Goal: Find specific page/section: Find specific page/section

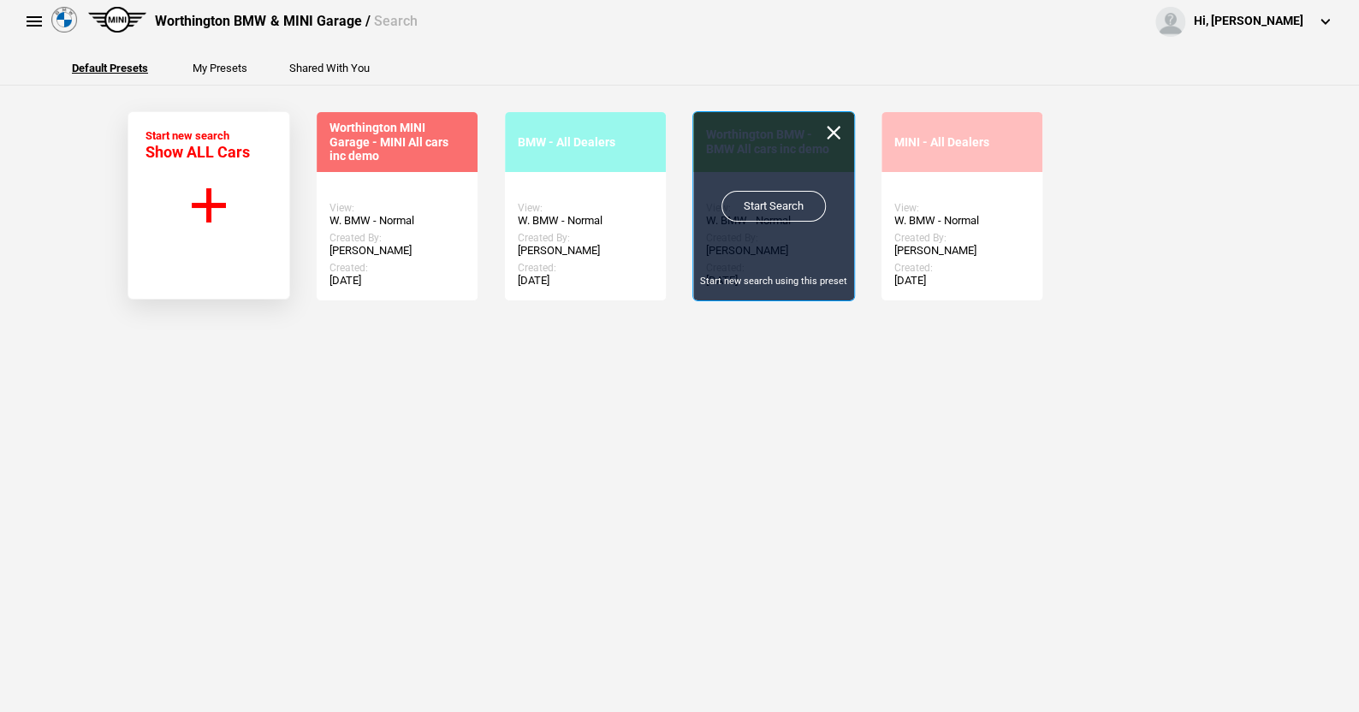
click at [757, 198] on link "Start Search" at bounding box center [773, 206] width 104 height 31
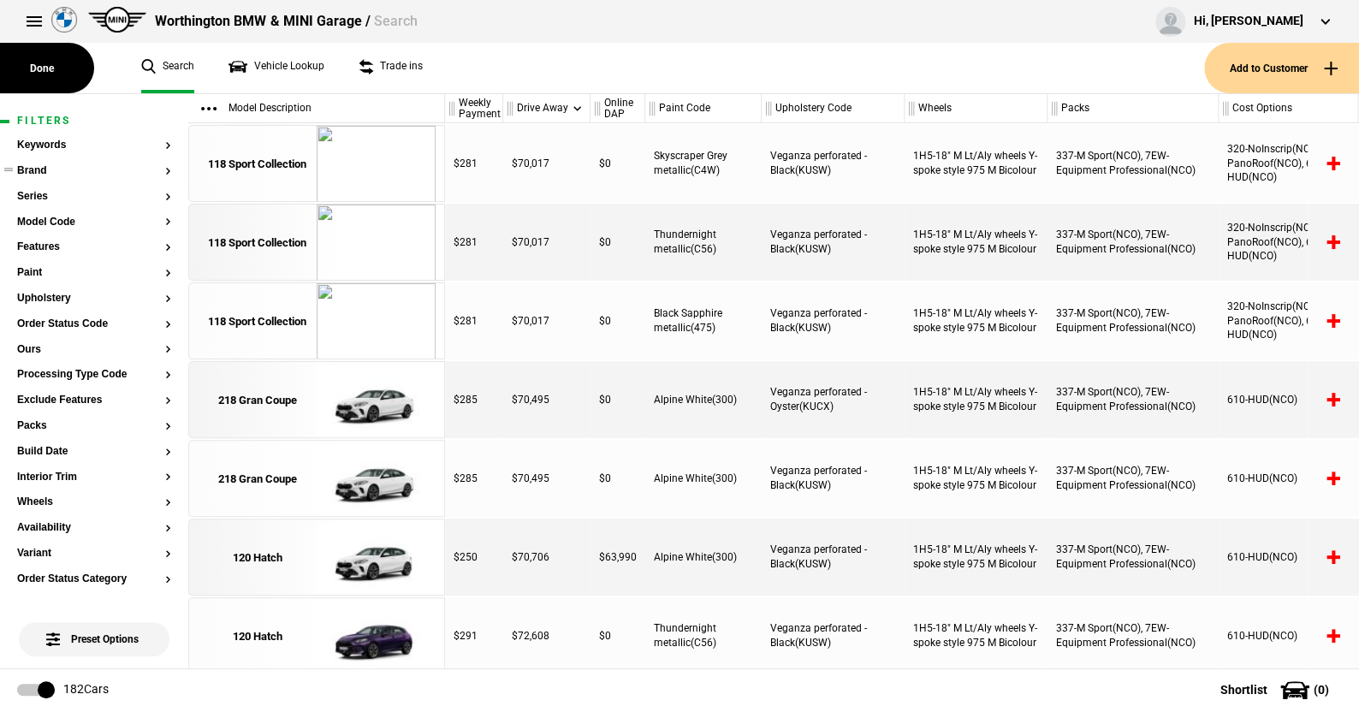
click at [40, 170] on button "Brand" at bounding box center [94, 171] width 154 height 12
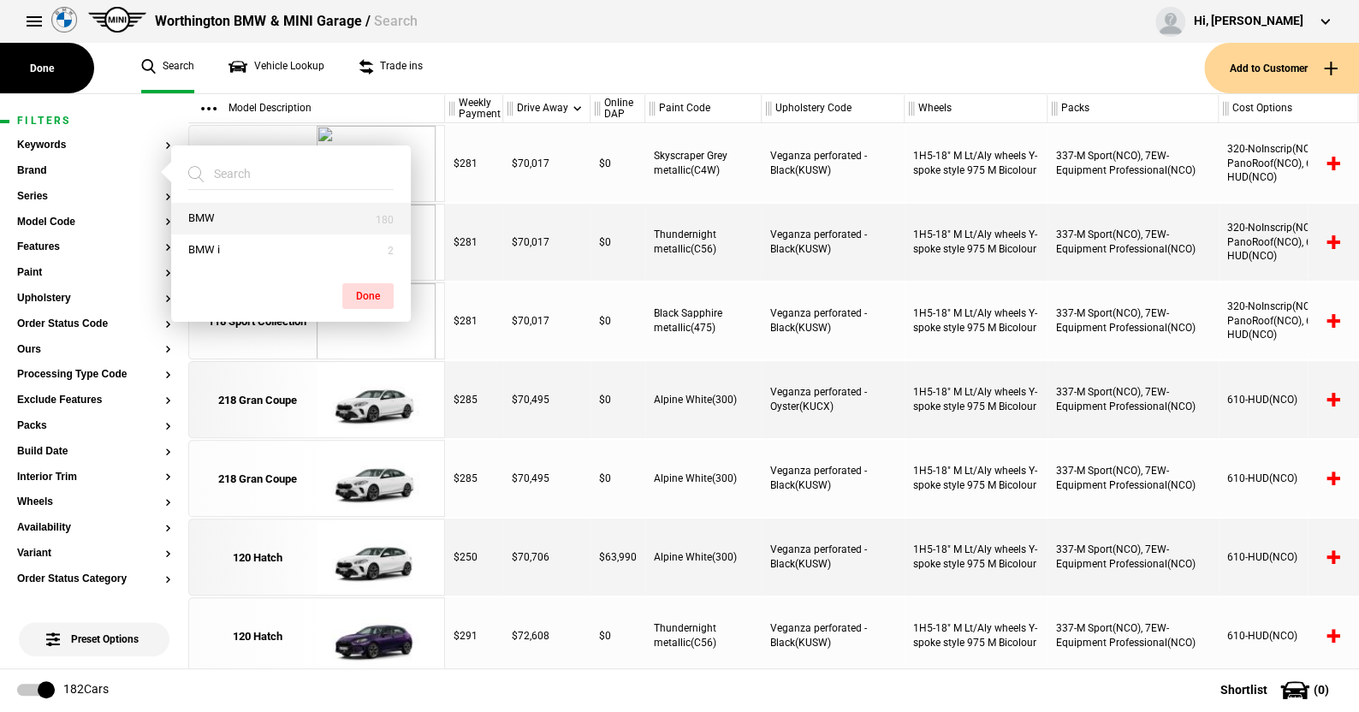
click at [224, 220] on button "BMW" at bounding box center [291, 219] width 240 height 32
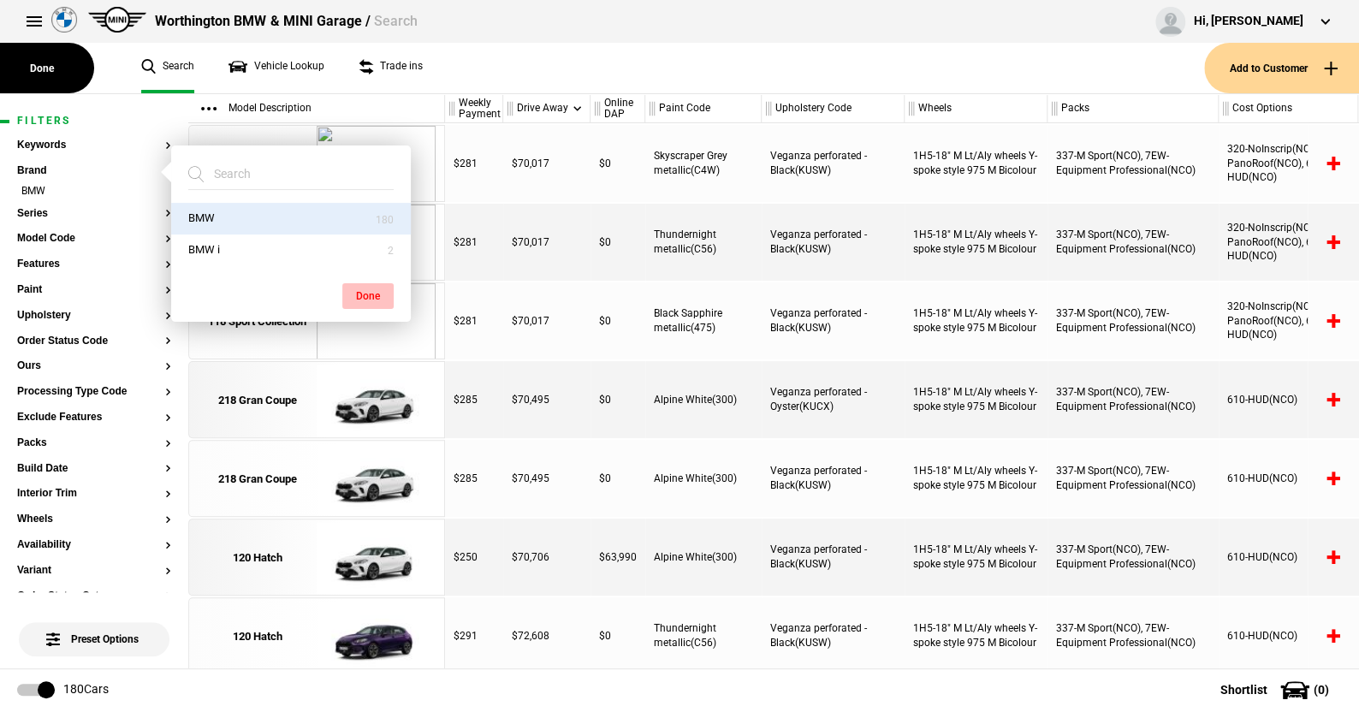
click at [365, 288] on button "Done" at bounding box center [367, 296] width 51 height 26
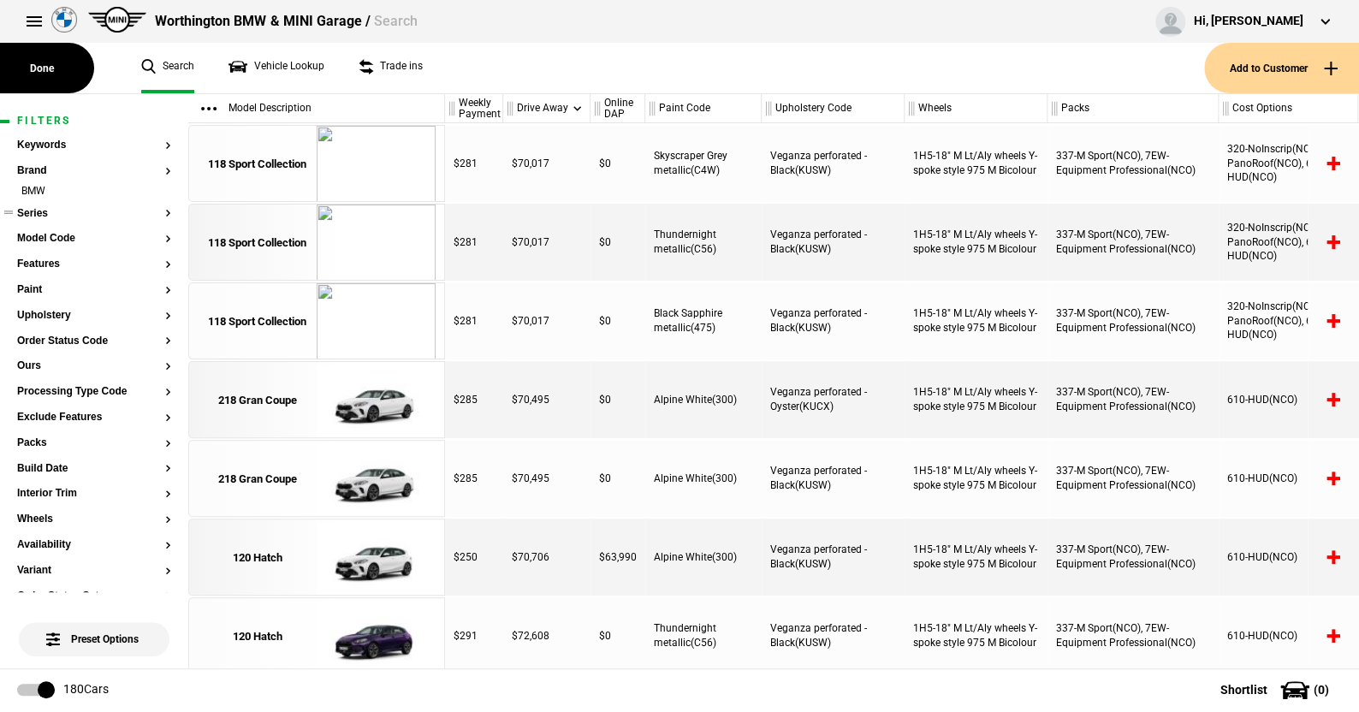
click at [37, 214] on button "Series" at bounding box center [94, 214] width 154 height 12
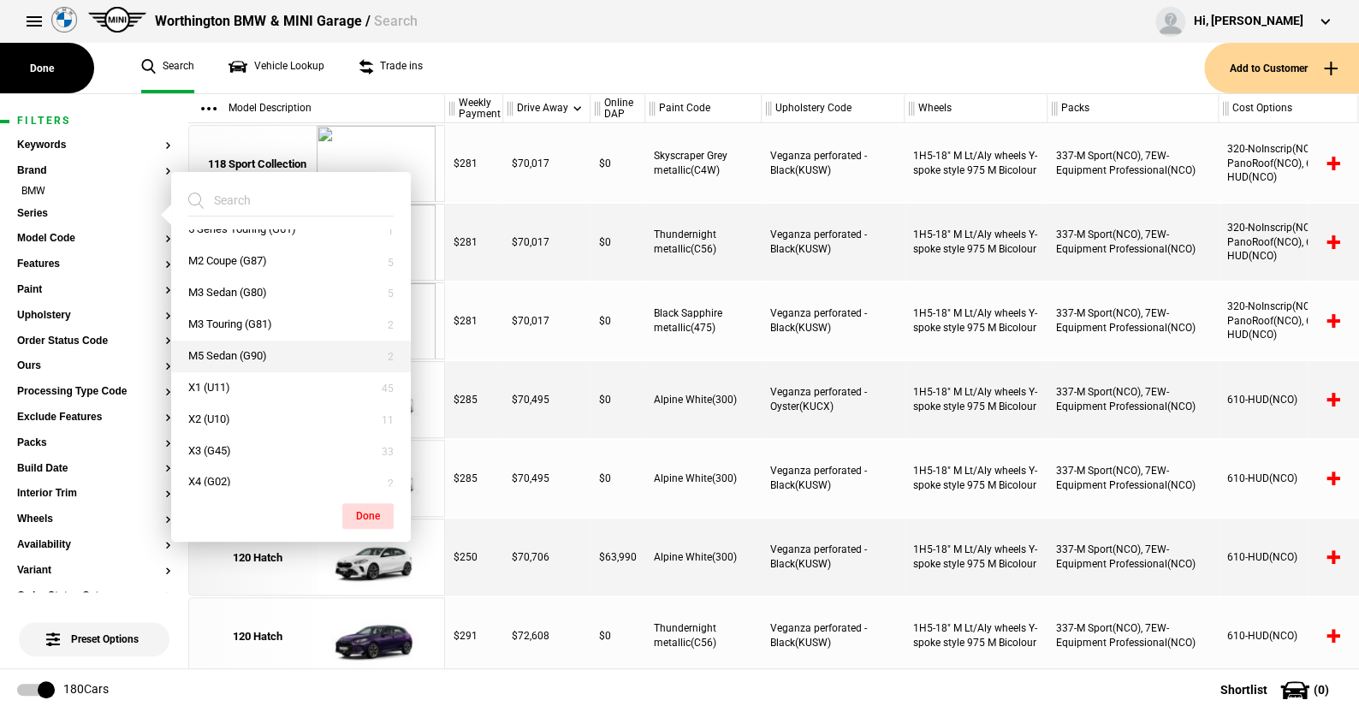
scroll to position [342, 0]
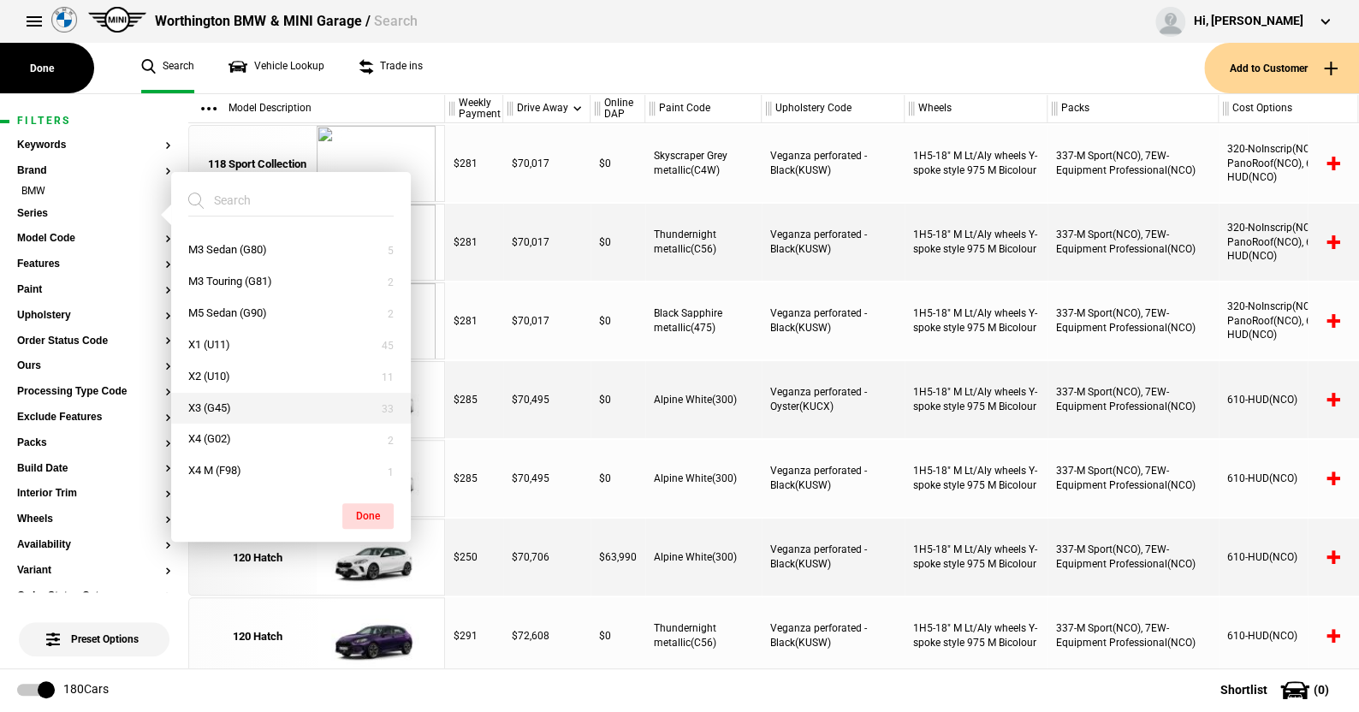
click at [228, 405] on button "X3 (G45)" at bounding box center [291, 409] width 240 height 32
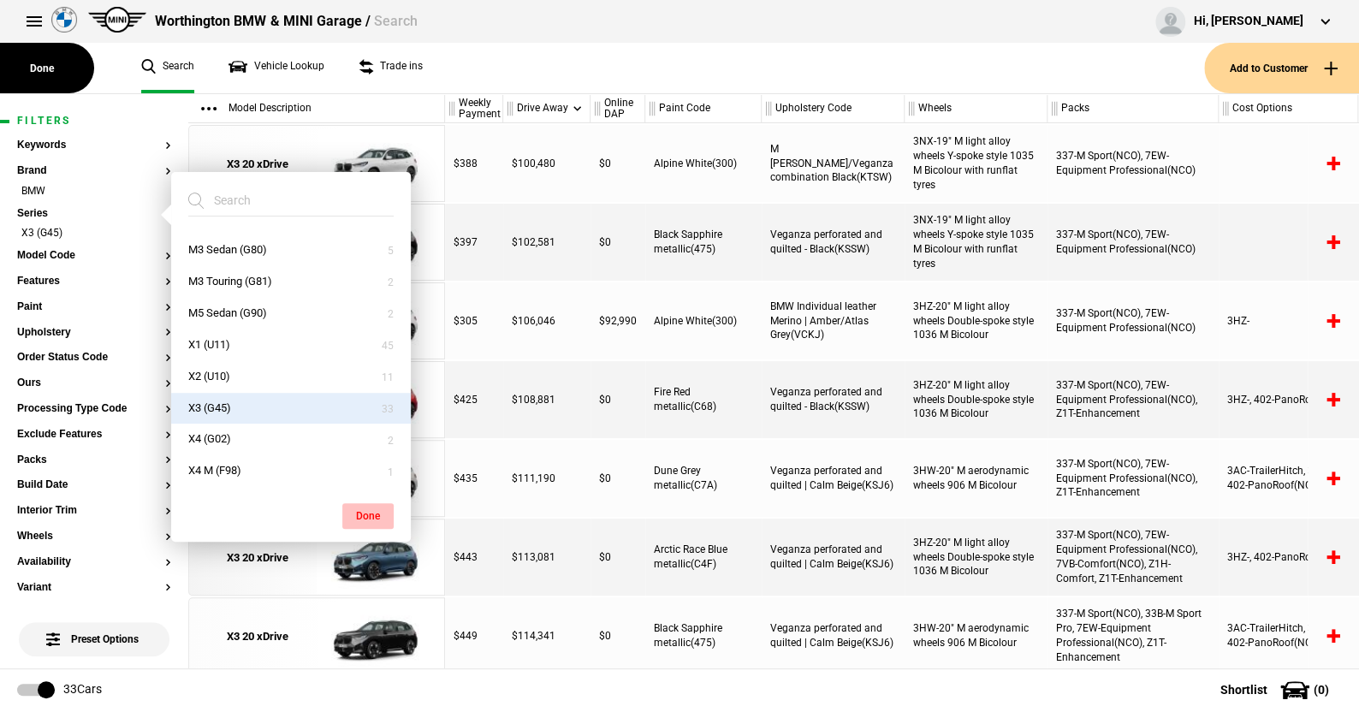
click at [375, 512] on button "Done" at bounding box center [367, 516] width 51 height 26
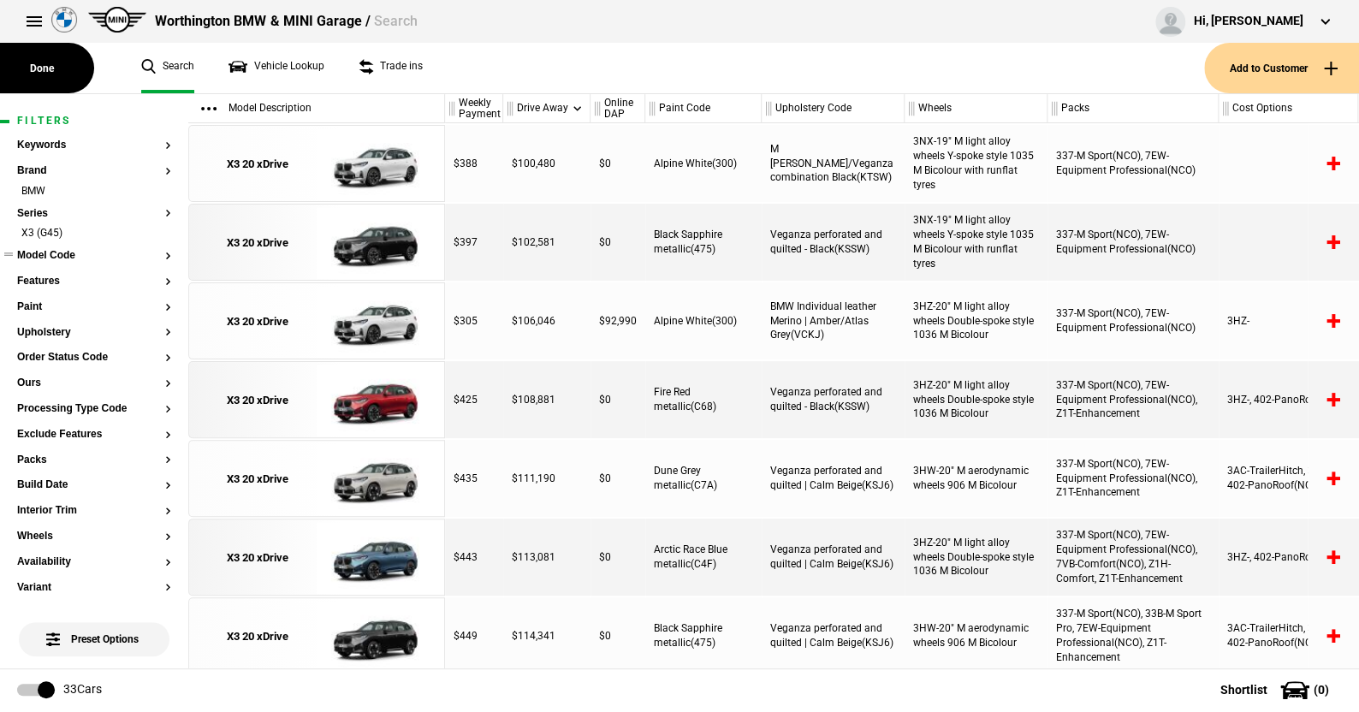
click at [54, 256] on button "Model Code" at bounding box center [94, 256] width 154 height 12
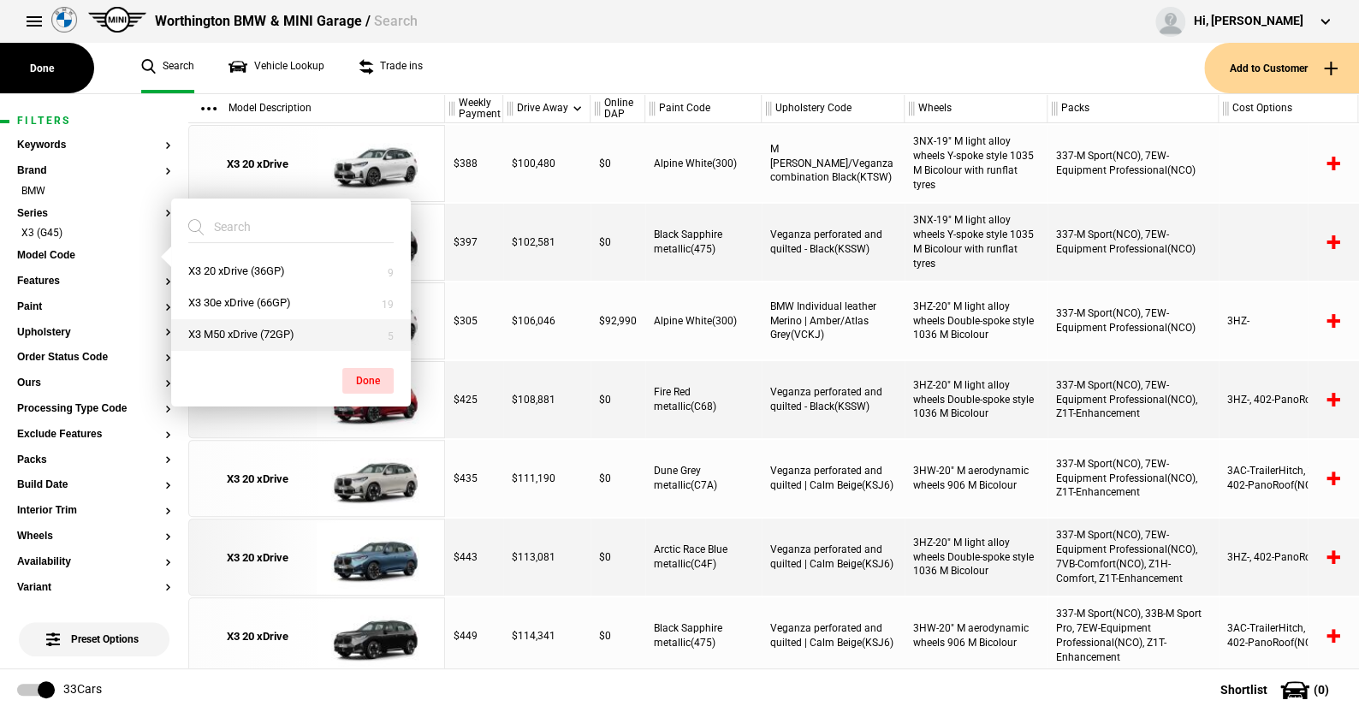
click at [217, 330] on button "X3 M50 xDrive (72GP)" at bounding box center [291, 335] width 240 height 32
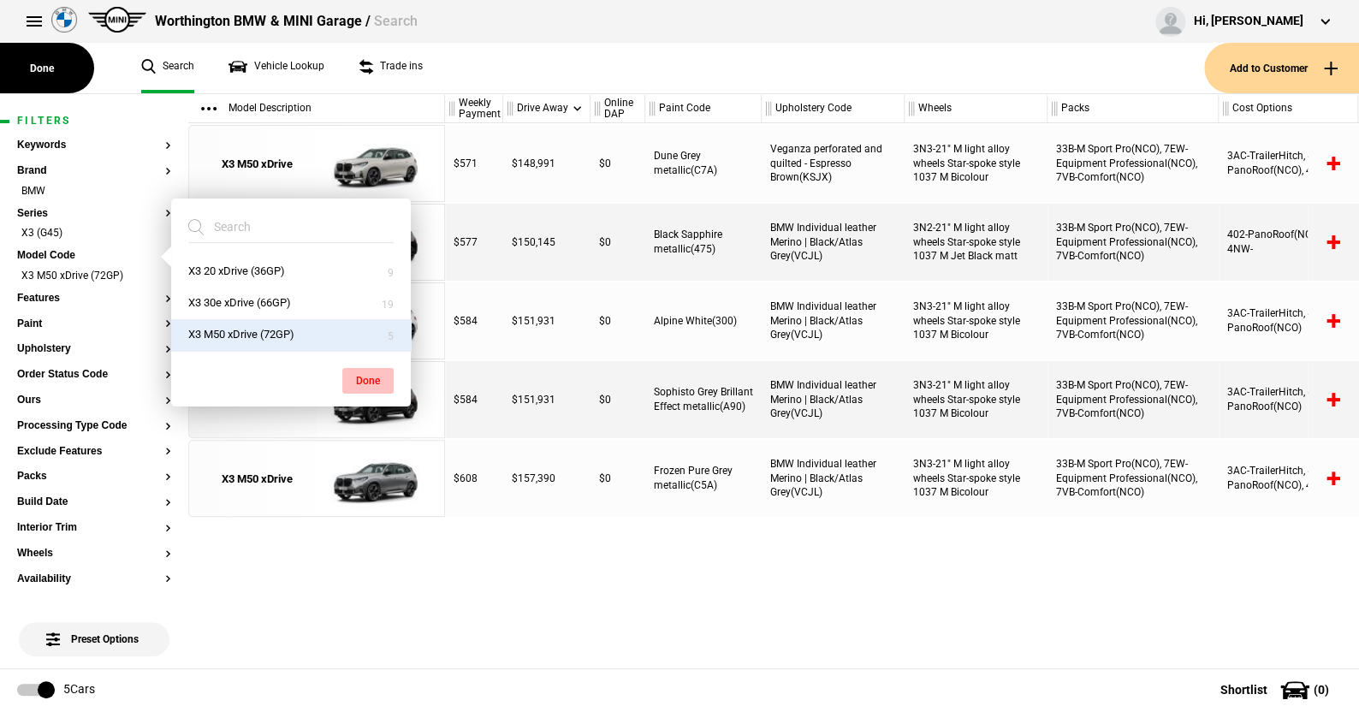
click at [365, 373] on button "Done" at bounding box center [367, 381] width 51 height 26
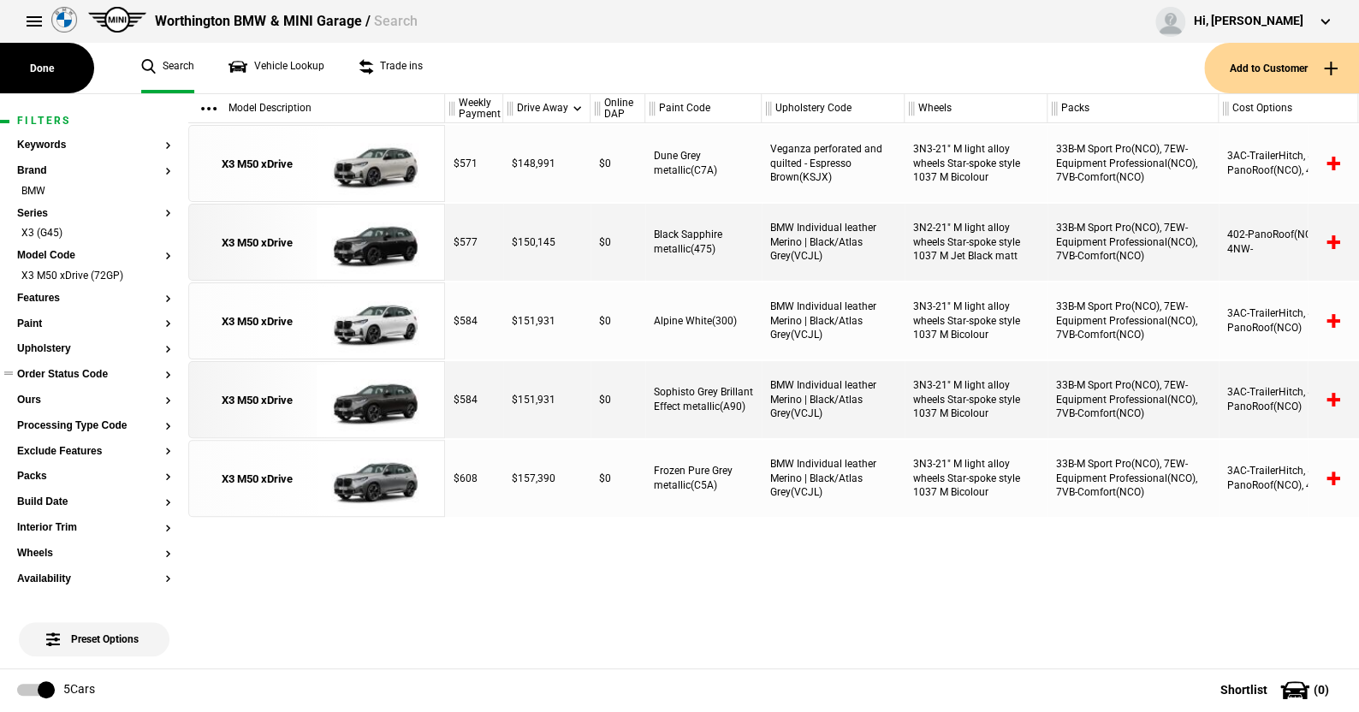
click at [87, 382] on section "Order Status Code" at bounding box center [94, 382] width 154 height 26
click at [88, 373] on button "Order Status Code" at bounding box center [94, 375] width 154 height 12
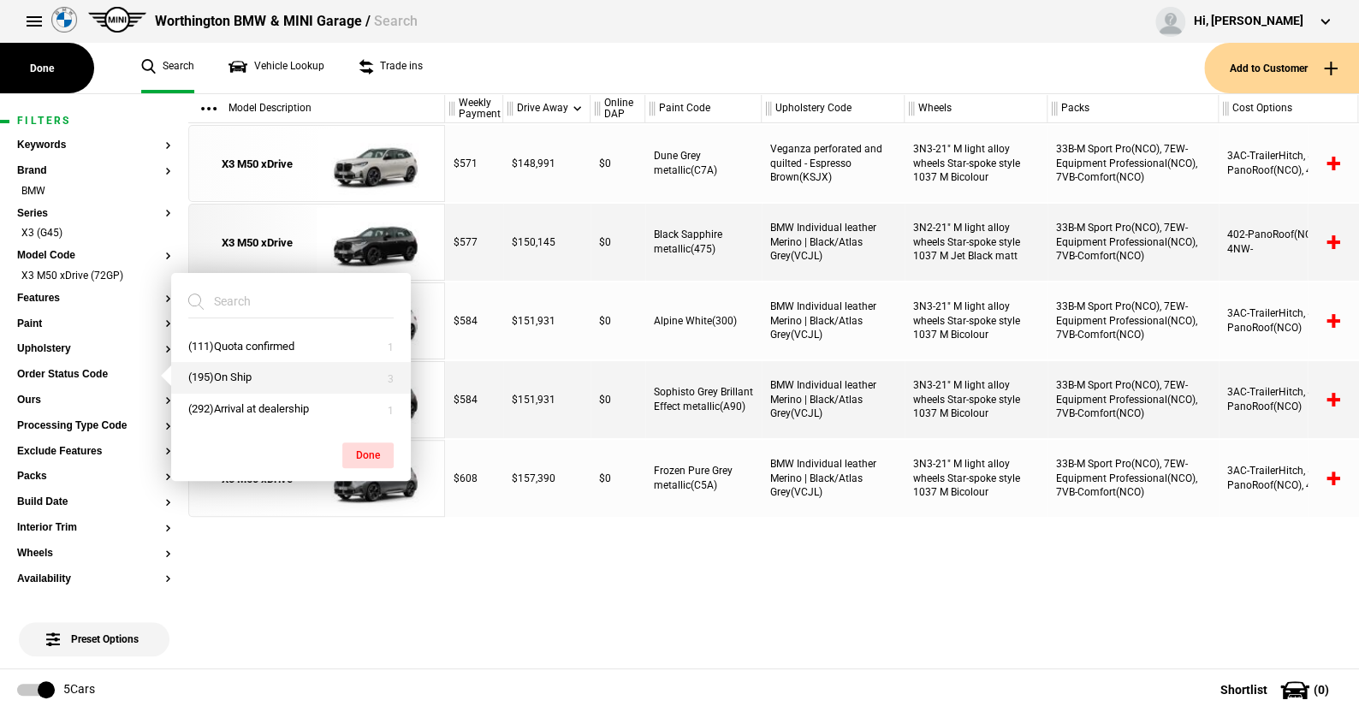
click at [237, 377] on button "(195)On Ship" at bounding box center [291, 378] width 240 height 32
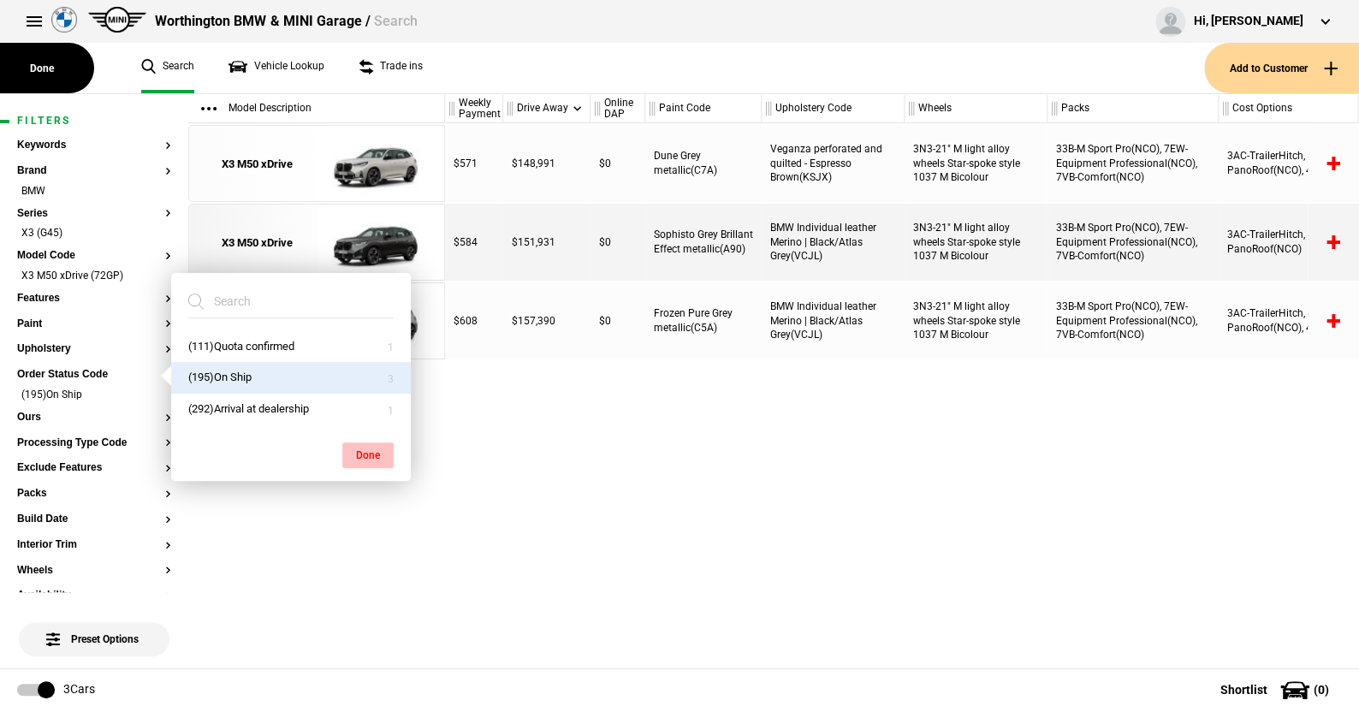
click at [367, 448] on button "Done" at bounding box center [367, 455] width 51 height 26
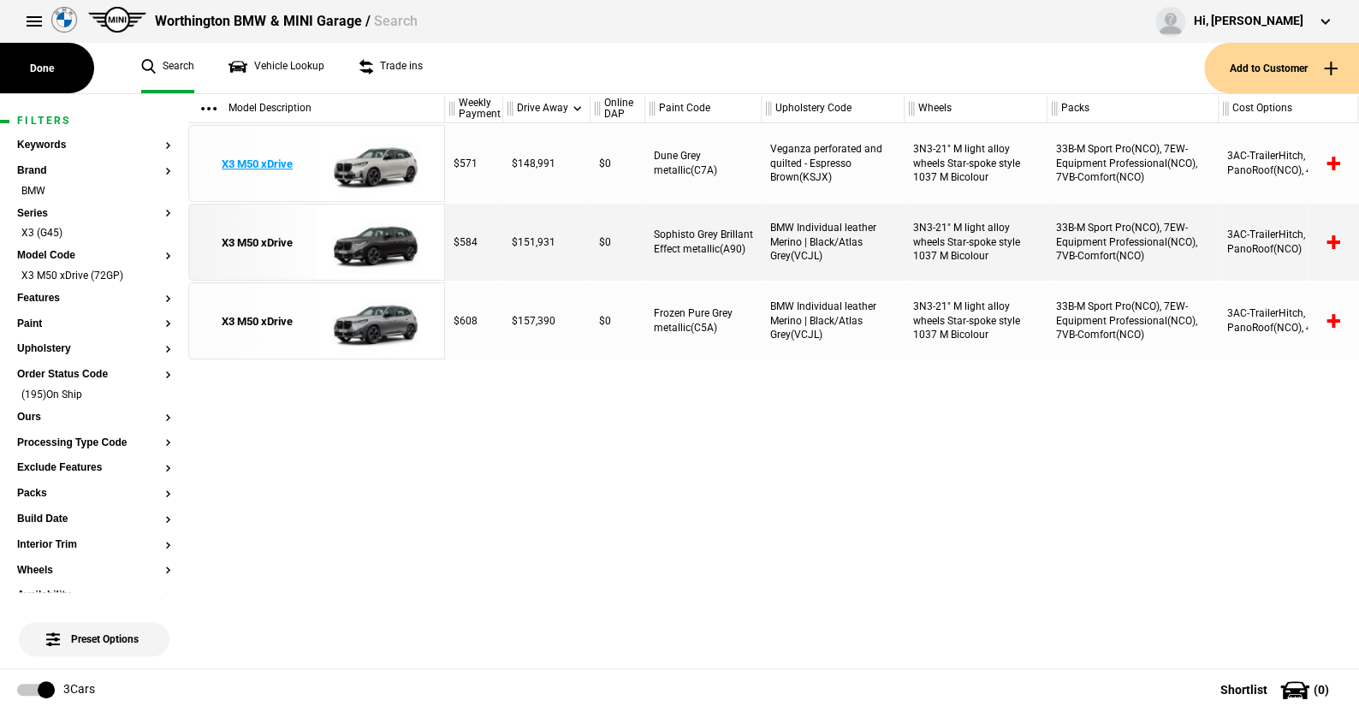
click at [379, 165] on img at bounding box center [376, 164] width 119 height 77
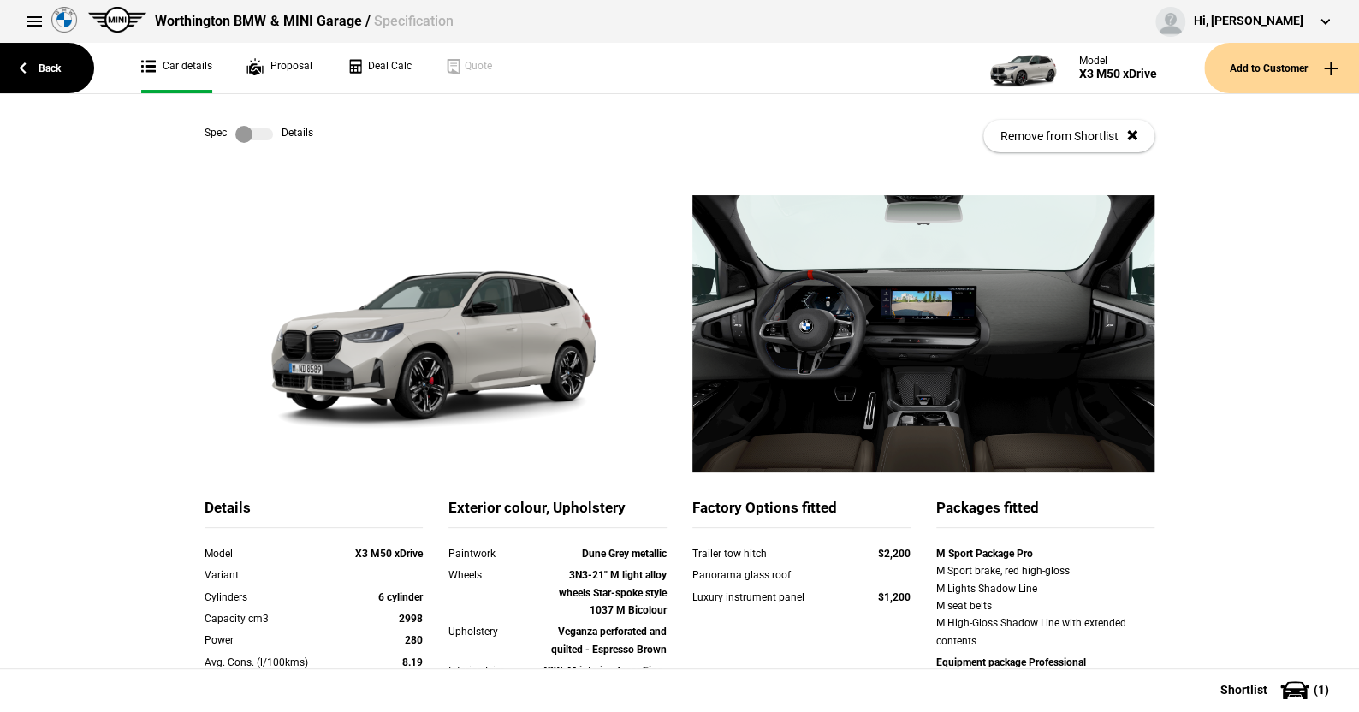
click at [264, 131] on label at bounding box center [254, 134] width 38 height 17
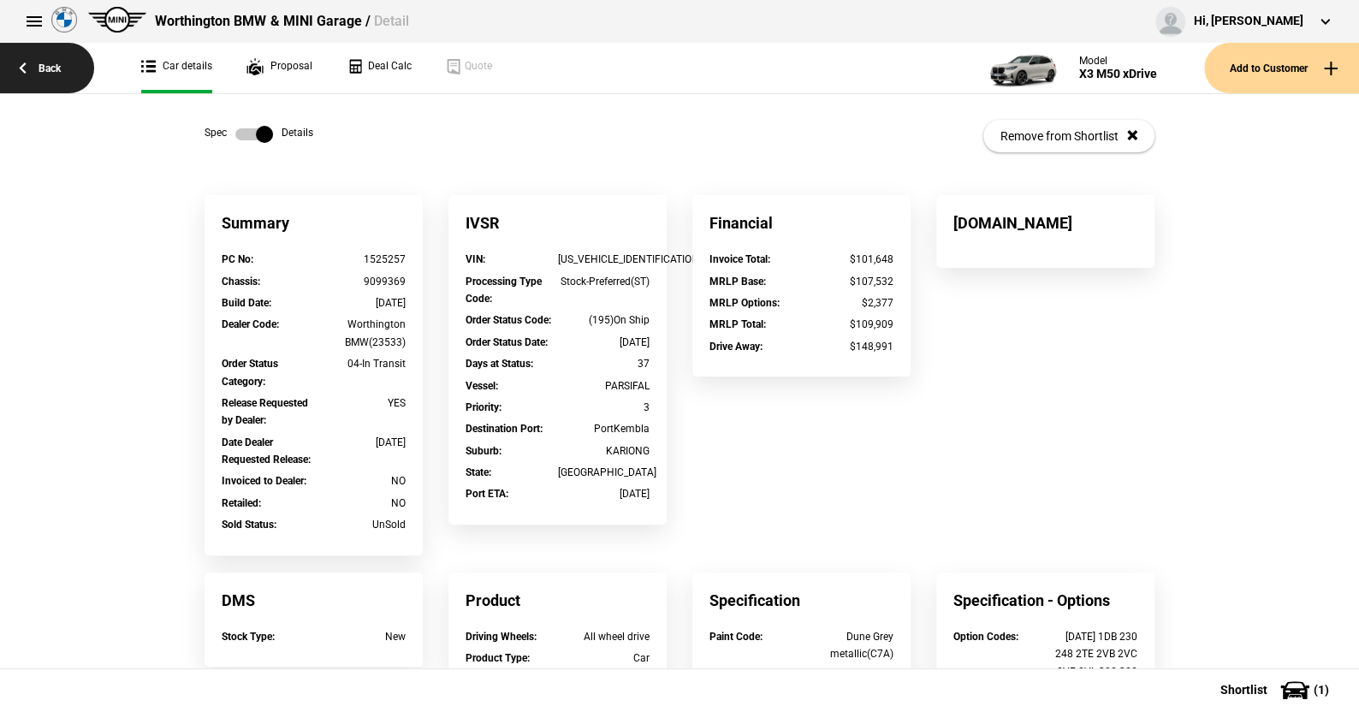
click at [44, 63] on link "Back" at bounding box center [47, 68] width 94 height 50
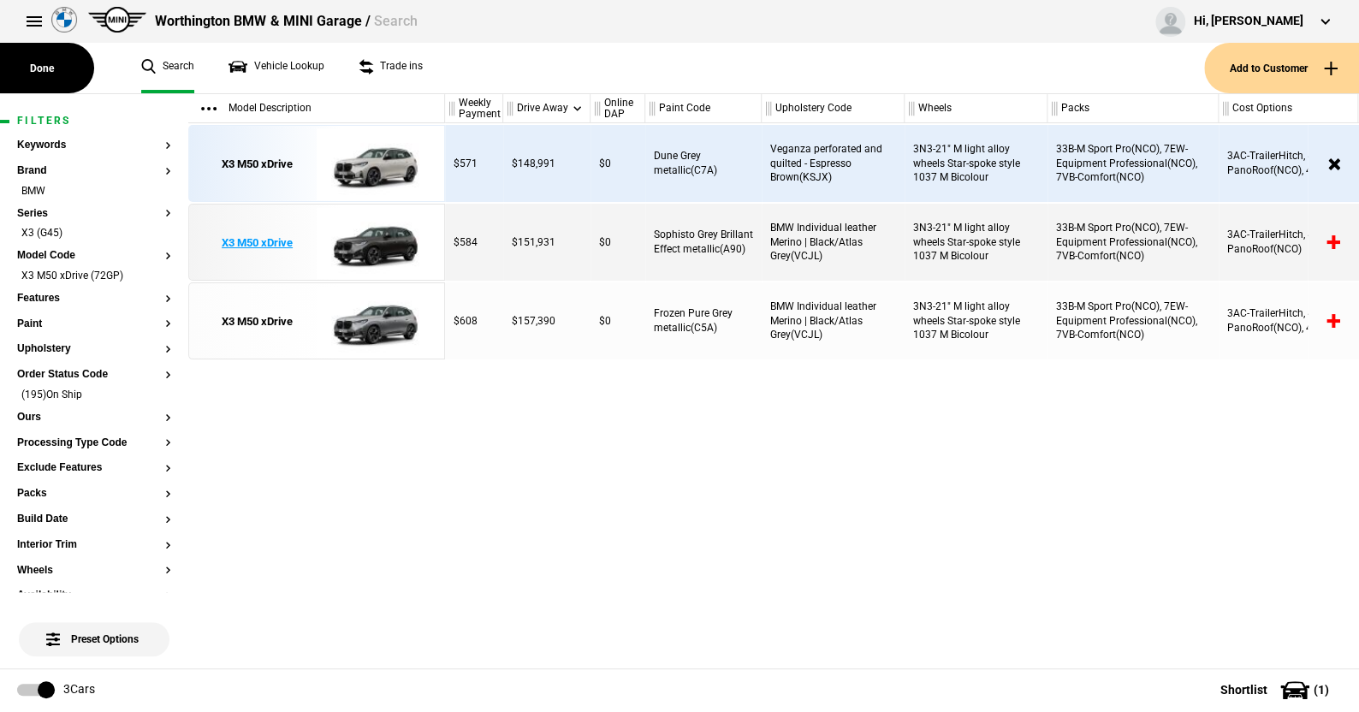
click at [372, 246] on img at bounding box center [376, 243] width 119 height 77
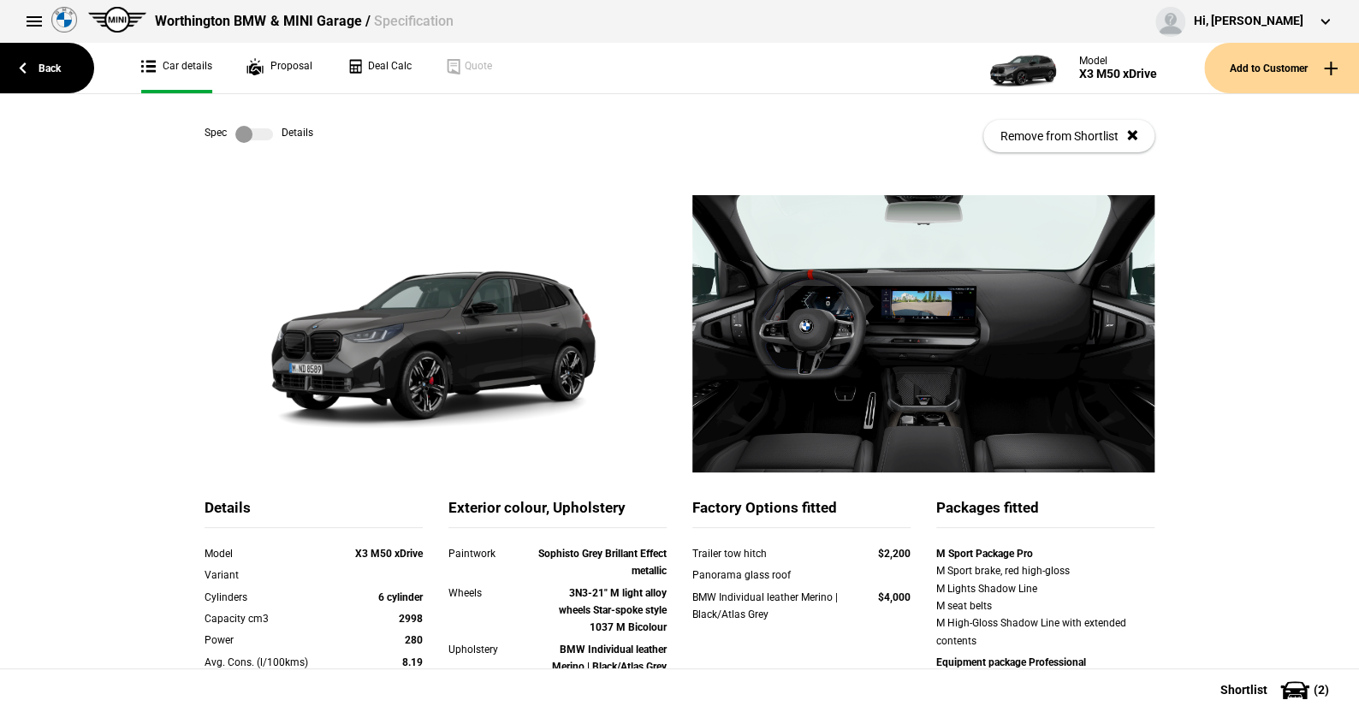
click at [261, 137] on label at bounding box center [254, 134] width 38 height 17
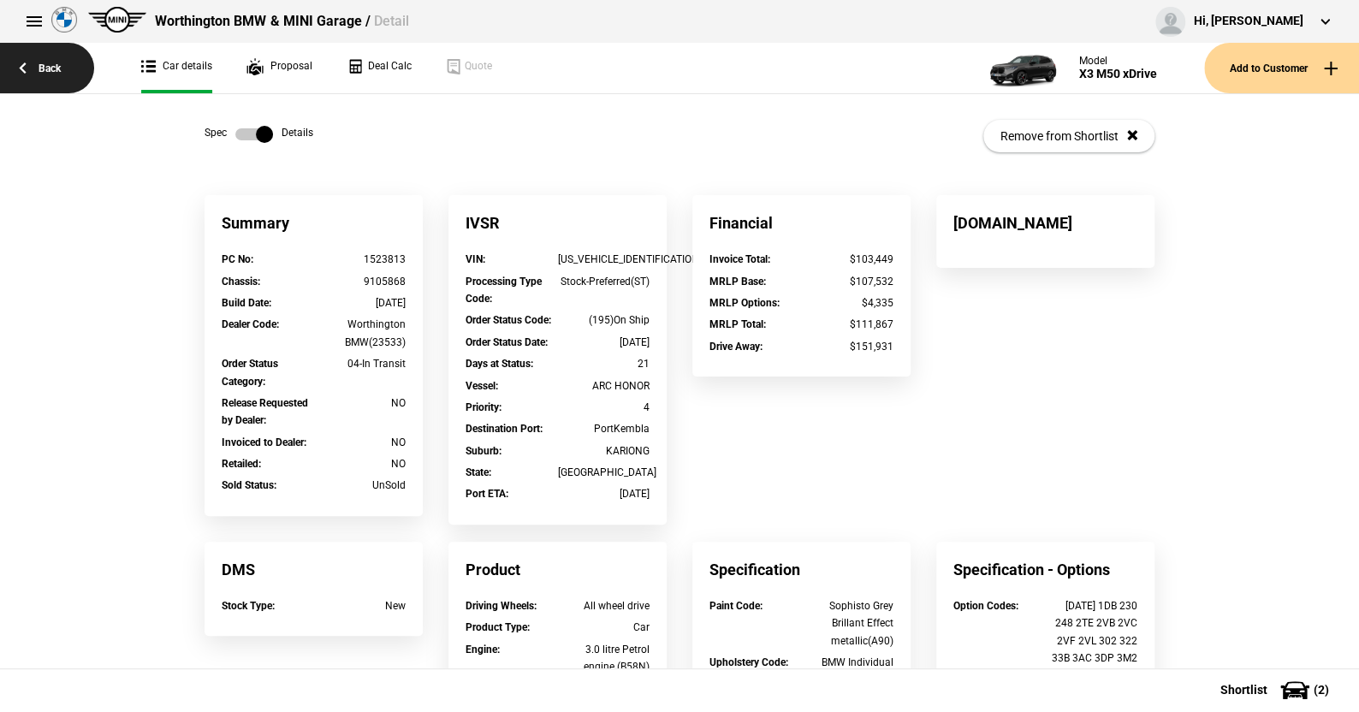
click at [35, 59] on link "Back" at bounding box center [47, 68] width 94 height 50
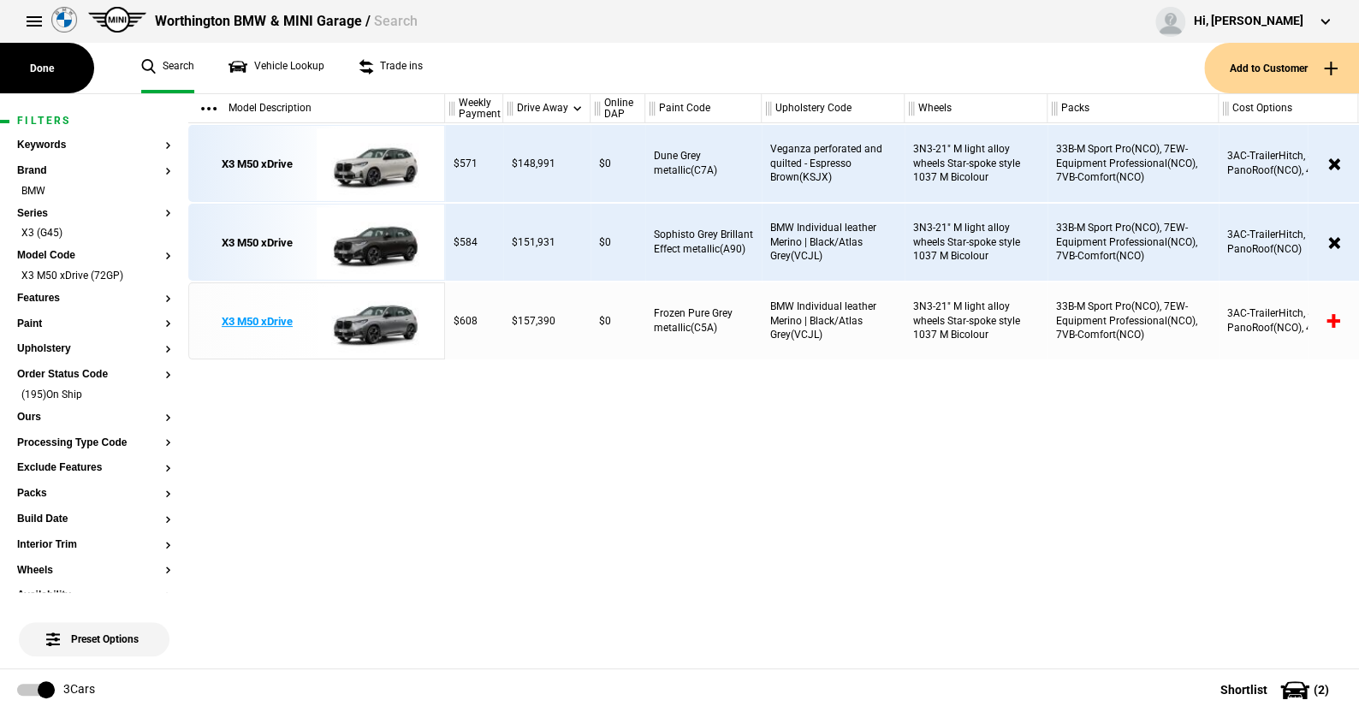
click at [395, 326] on img at bounding box center [376, 321] width 119 height 77
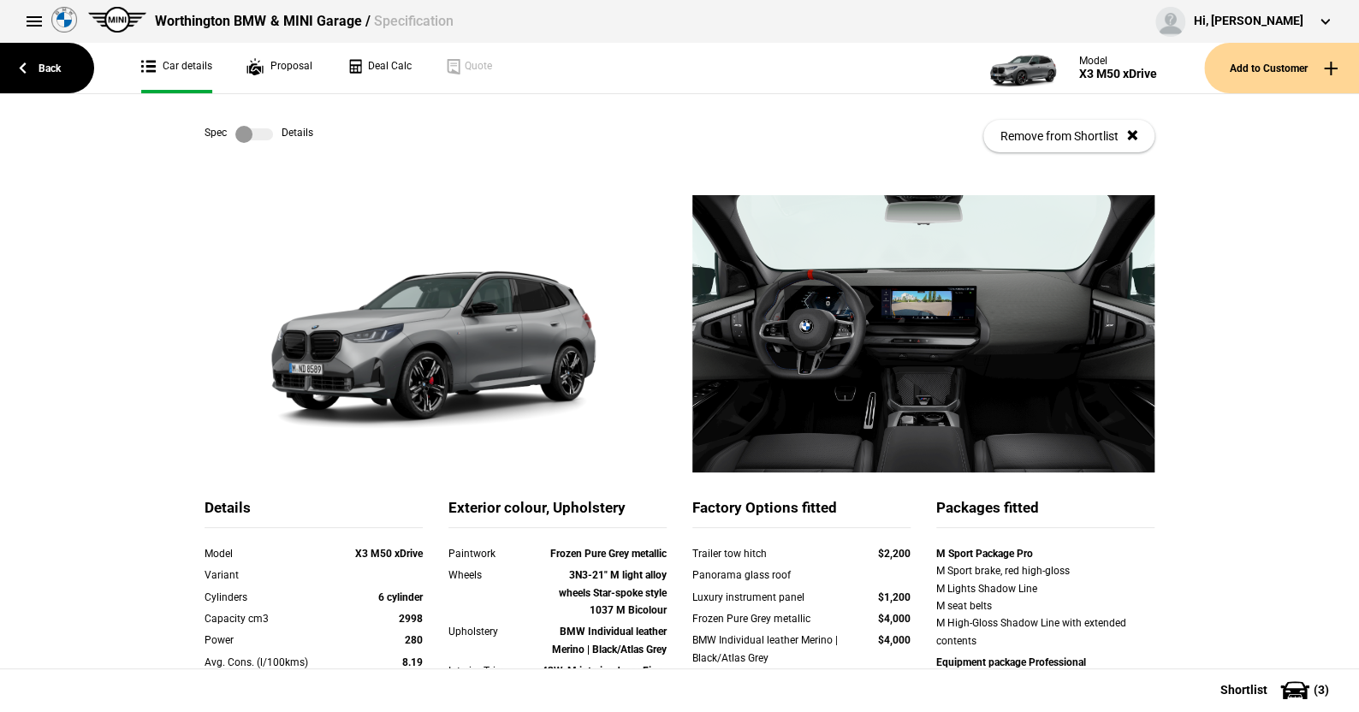
click at [257, 132] on label at bounding box center [254, 134] width 38 height 17
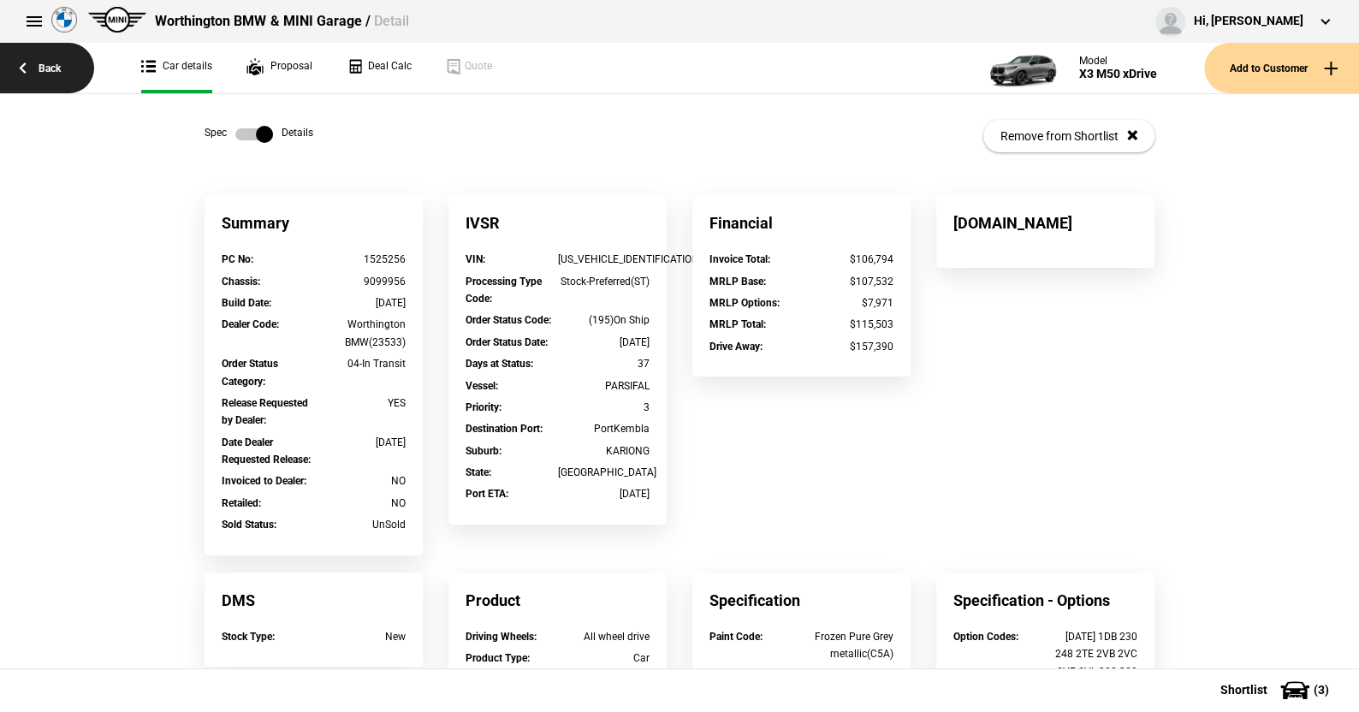
click at [37, 57] on link "Back" at bounding box center [47, 68] width 94 height 50
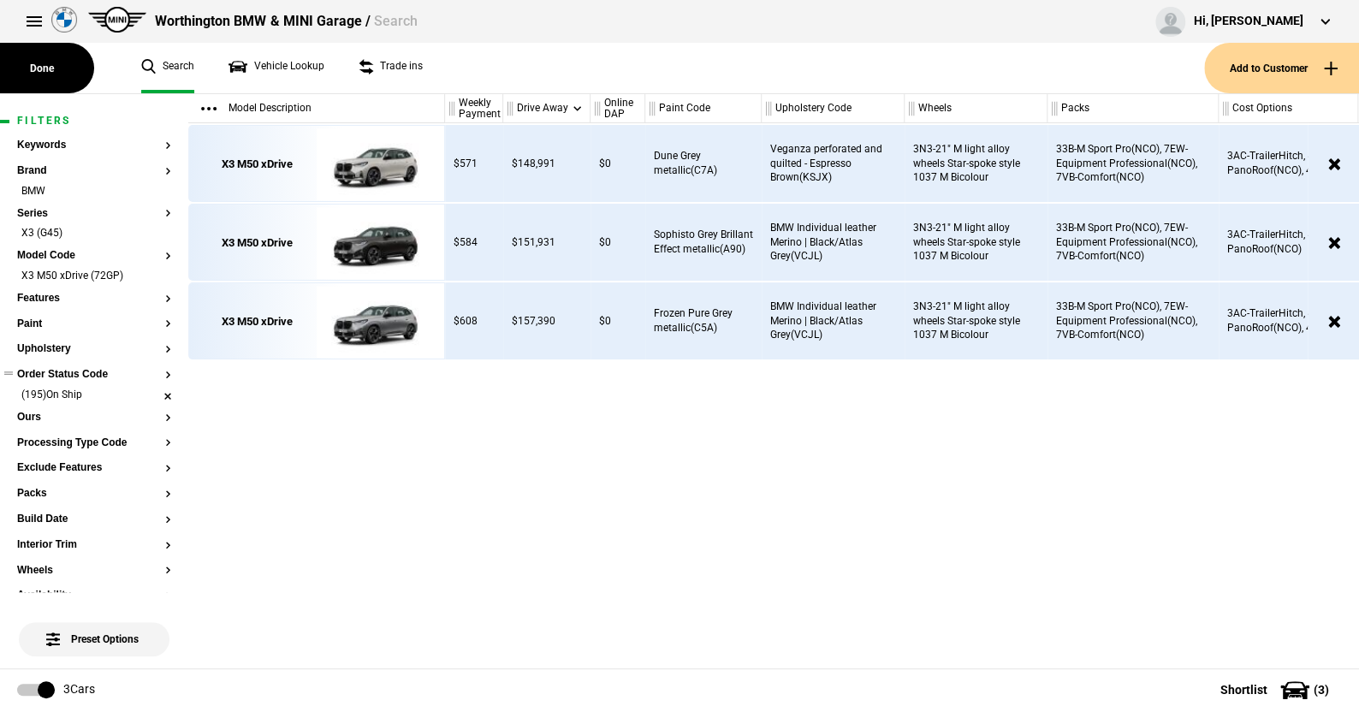
click at [157, 391] on li "(195)On Ship" at bounding box center [94, 396] width 154 height 17
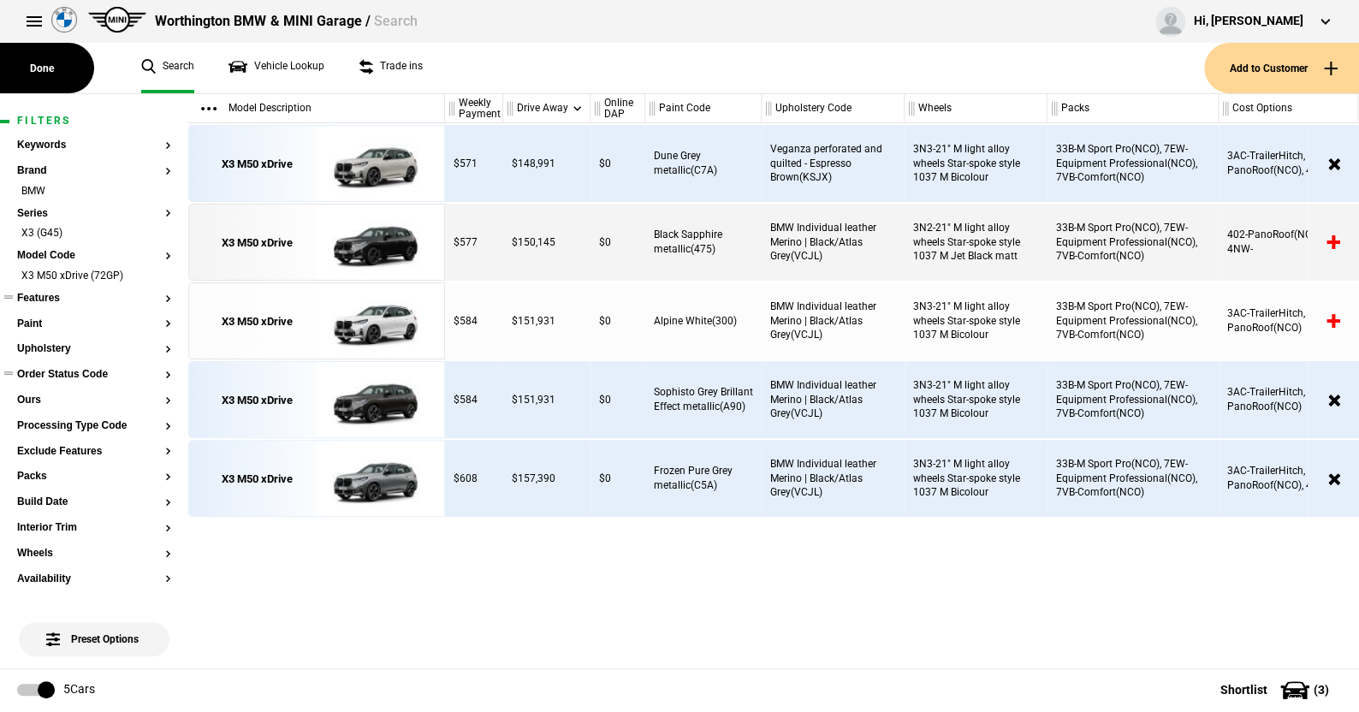
click at [56, 295] on button "Features" at bounding box center [94, 299] width 154 height 12
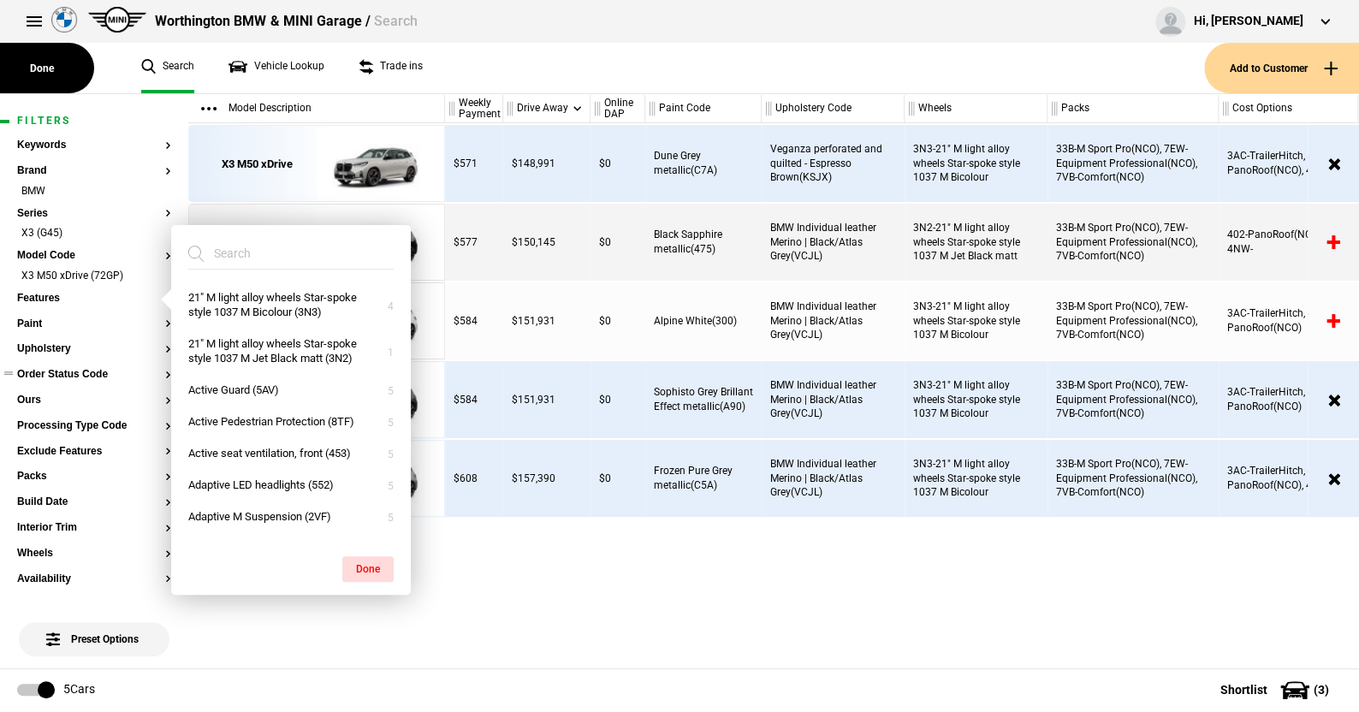
click at [510, 67] on ul "Search Vehicle Lookup Trade ins" at bounding box center [664, 68] width 1080 height 50
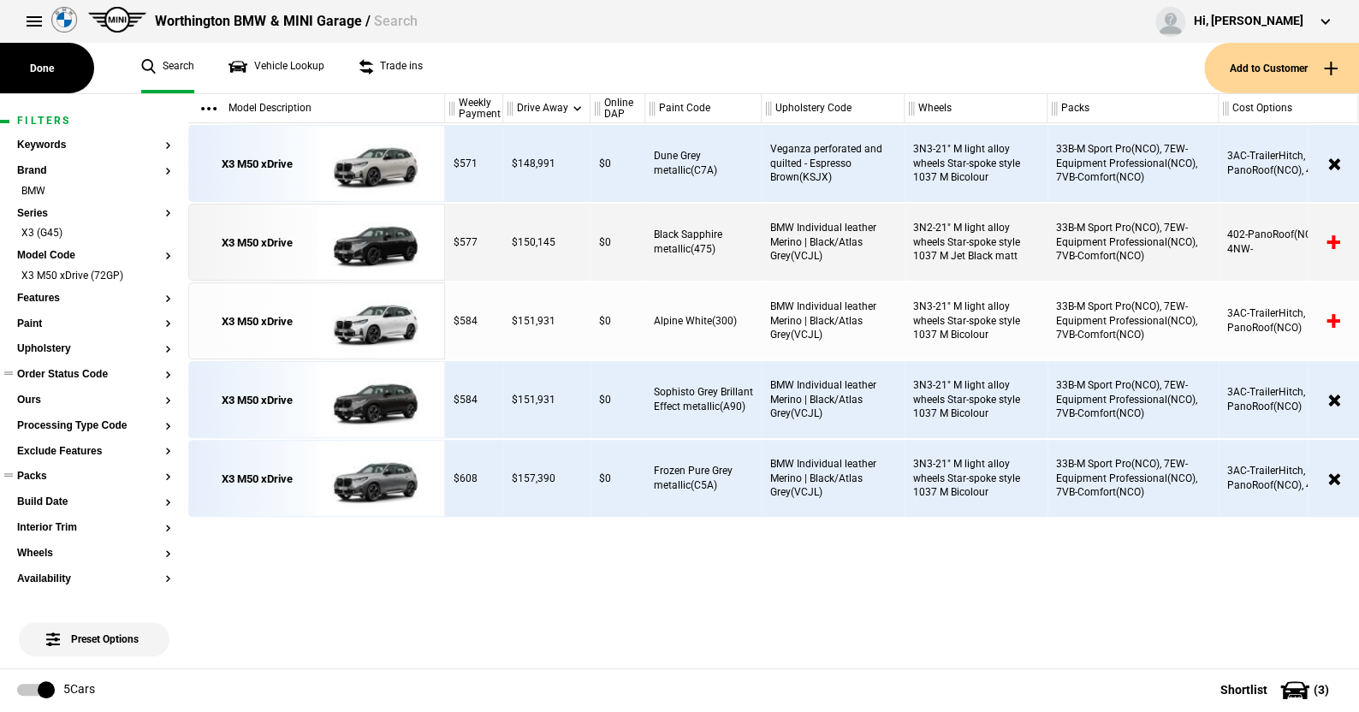
click at [36, 472] on button "Packs" at bounding box center [94, 477] width 154 height 12
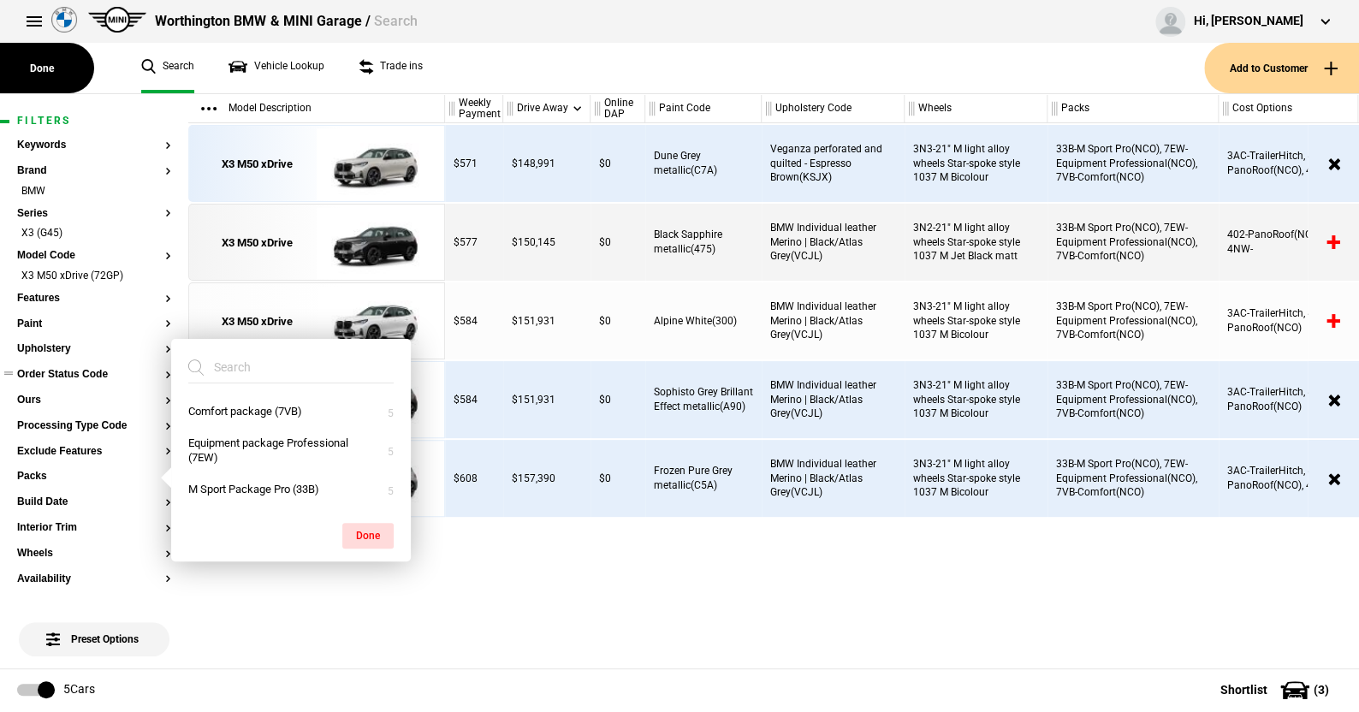
click at [555, 80] on ul "Search Vehicle Lookup Trade ins" at bounding box center [664, 68] width 1080 height 50
